Goal: Find specific page/section: Find specific page/section

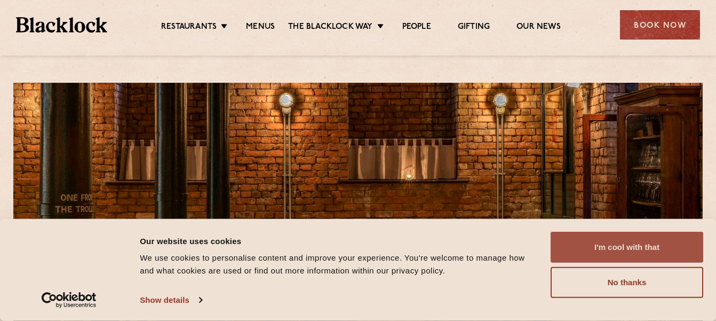
click at [606, 241] on button "I'm cool with that" at bounding box center [627, 247] width 153 height 31
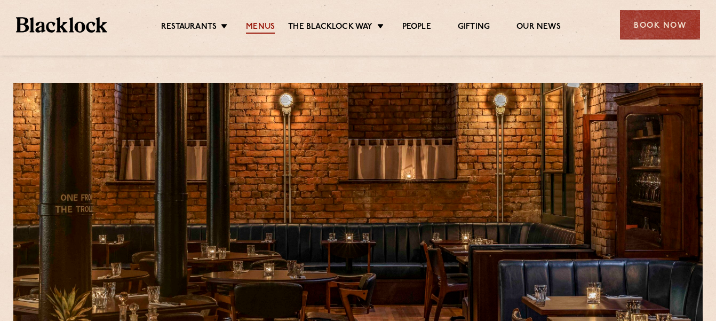
click at [253, 26] on link "Menus" at bounding box center [260, 28] width 29 height 12
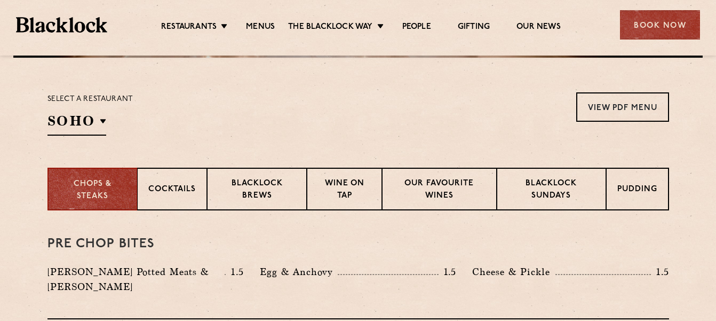
scroll to position [328, 0]
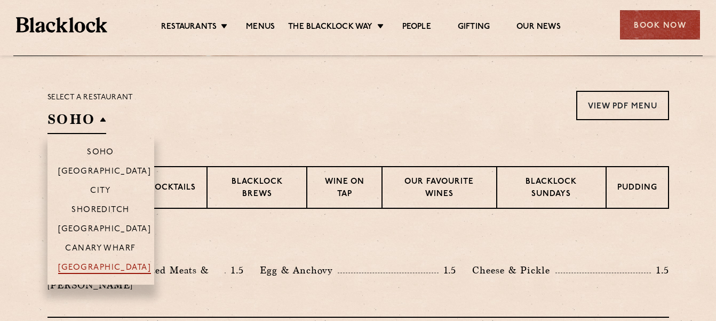
click at [96, 267] on p "[GEOGRAPHIC_DATA]" at bounding box center [104, 268] width 93 height 11
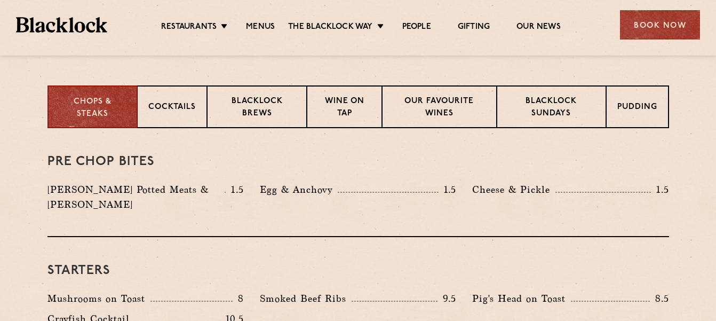
scroll to position [406, 0]
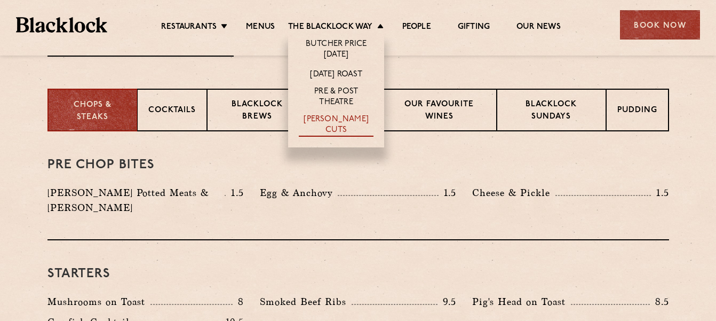
click at [337, 122] on link "[PERSON_NAME] Cuts" at bounding box center [336, 125] width 75 height 22
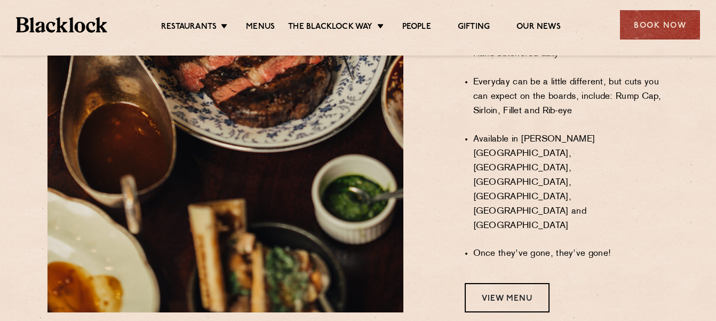
scroll to position [878, 0]
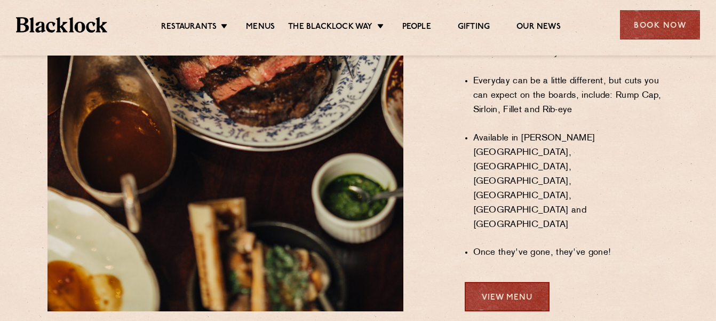
click at [481, 282] on link "View Menu" at bounding box center [507, 296] width 85 height 29
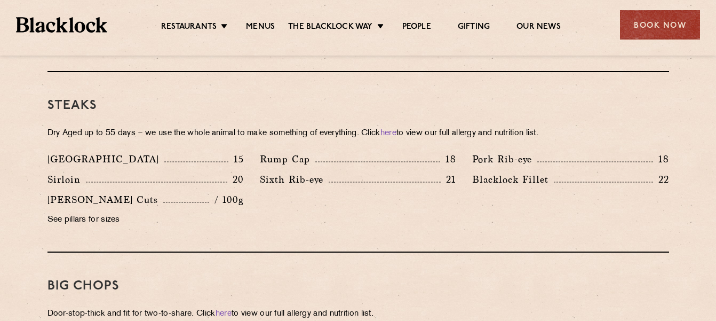
scroll to position [977, 0]
